Goal: Information Seeking & Learning: Learn about a topic

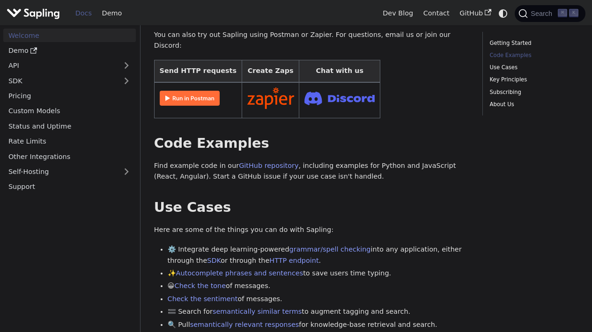
scroll to position [229, 0]
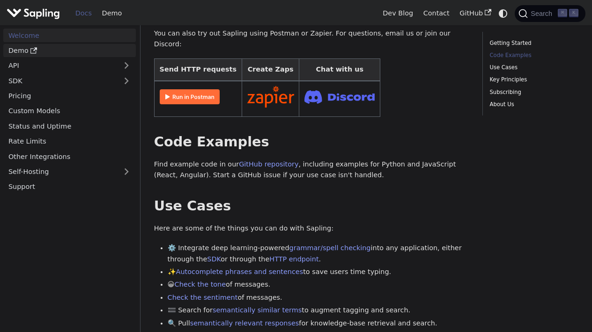
click at [13, 50] on link "Demo" at bounding box center [69, 51] width 133 height 14
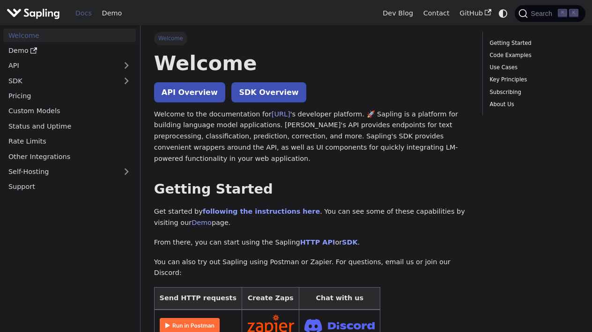
scroll to position [0, 0]
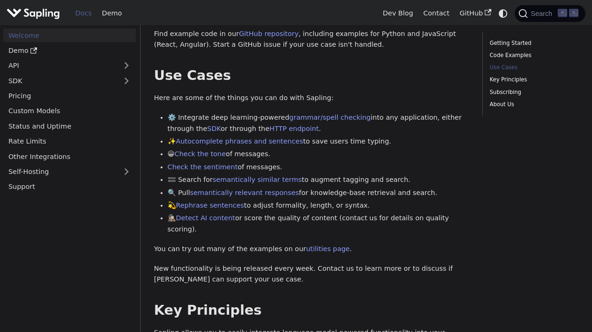
scroll to position [365, 0]
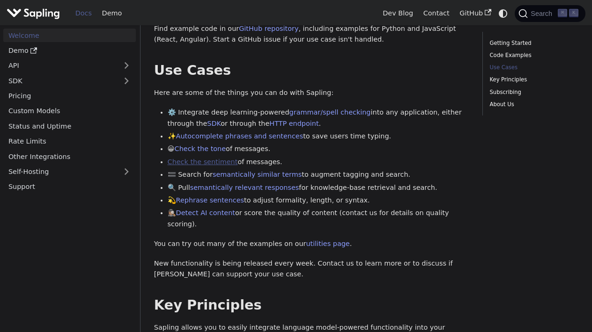
click at [219, 158] on link "Check the sentiment" at bounding box center [203, 161] width 70 height 7
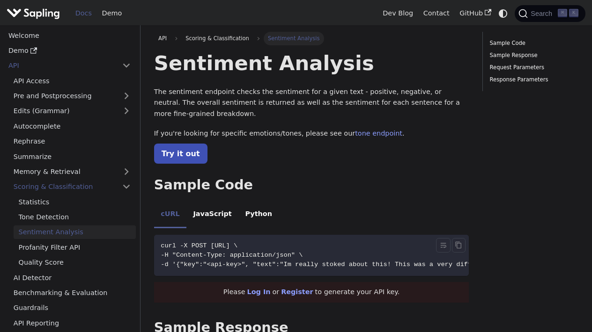
click at [302, 252] on span "-H "Content-Type: application/json" \" at bounding box center [232, 255] width 142 height 7
click at [444, 244] on icon "Toggle word wrap" at bounding box center [443, 246] width 8 height 8
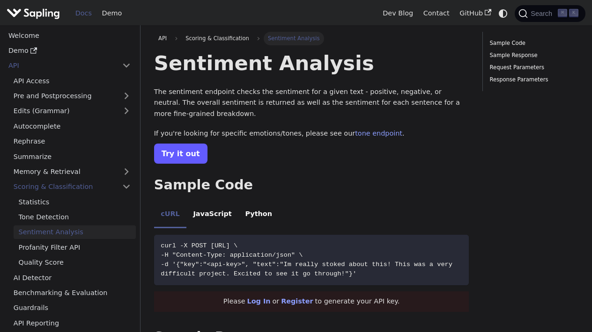
click at [179, 147] on link "Try it out" at bounding box center [180, 154] width 53 height 20
click at [215, 218] on li "JavaScript" at bounding box center [212, 215] width 52 height 26
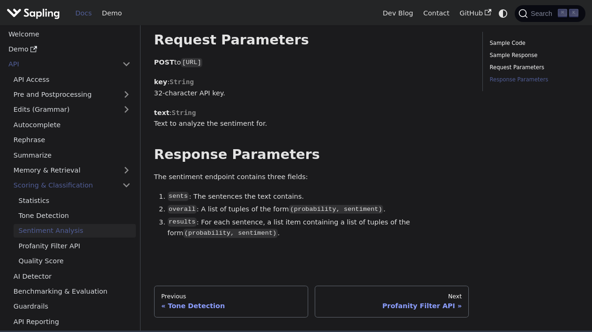
scroll to position [727, 0]
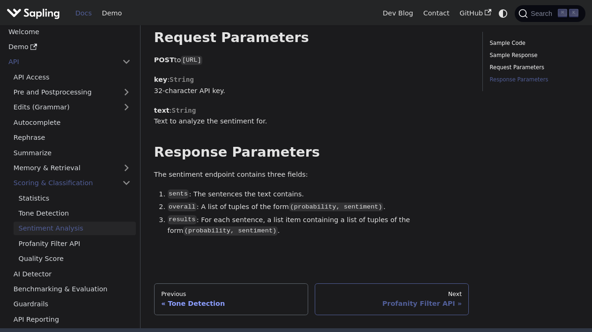
click at [446, 300] on div "Profanity Filter API" at bounding box center [392, 304] width 140 height 8
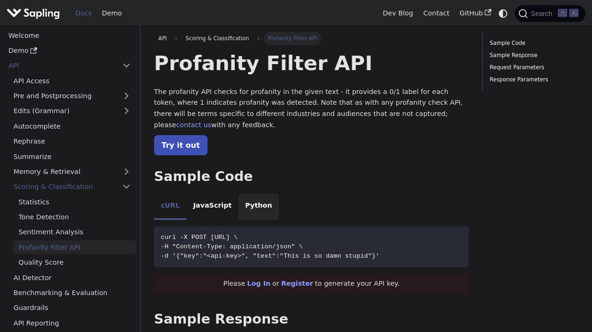
click at [250, 194] on li "Python" at bounding box center [258, 207] width 40 height 26
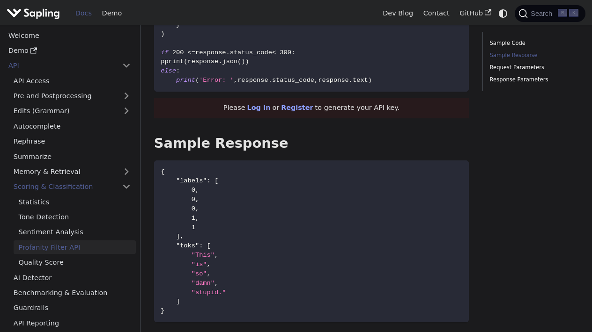
scroll to position [289, 0]
